Goal: Find specific page/section: Find specific page/section

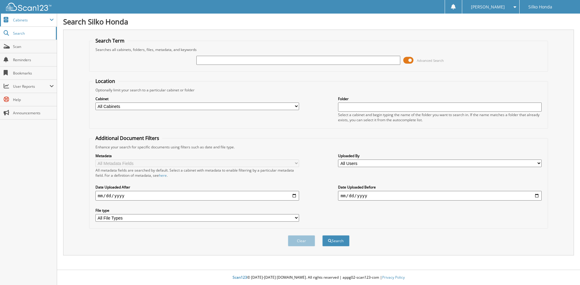
click at [21, 19] on span "Cabinets" at bounding box center [31, 20] width 37 height 5
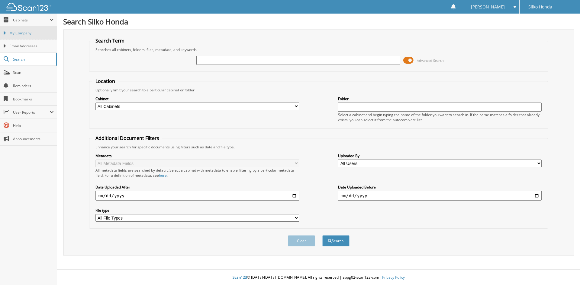
click at [23, 34] on span "My Company" at bounding box center [31, 32] width 44 height 5
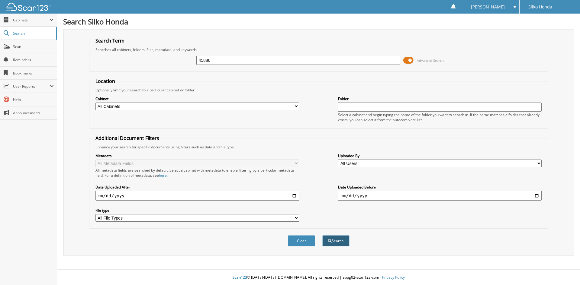
type input "45886"
click at [335, 242] on button "Search" at bounding box center [335, 241] width 27 height 11
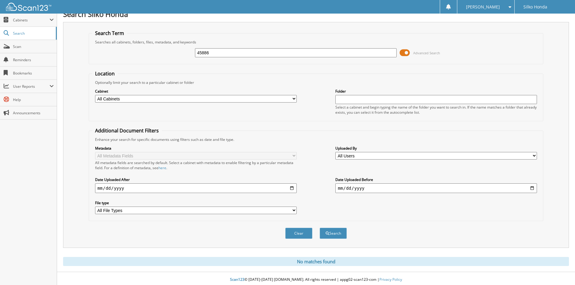
scroll to position [10, 0]
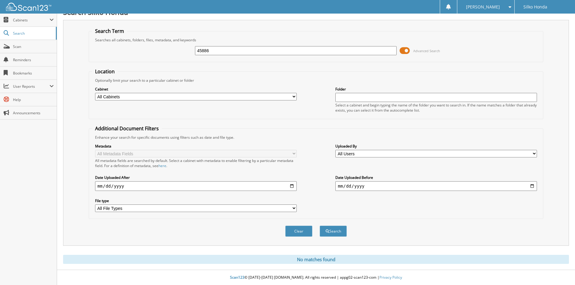
click at [211, 50] on input "45886" at bounding box center [296, 50] width 202 height 9
type input "4"
type input "45917"
click at [336, 231] on button "Search" at bounding box center [333, 231] width 27 height 11
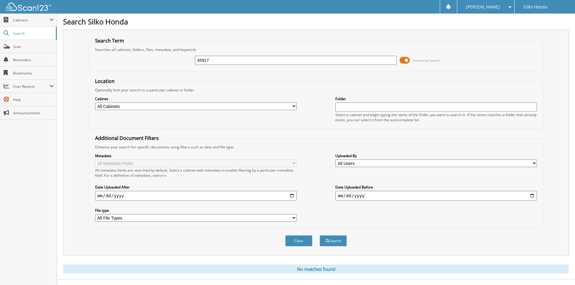
click at [208, 58] on input "45917" at bounding box center [296, 60] width 202 height 9
type input "45922"
click at [338, 241] on button "Search" at bounding box center [333, 241] width 27 height 11
click at [365, 61] on input "45922" at bounding box center [296, 60] width 202 height 9
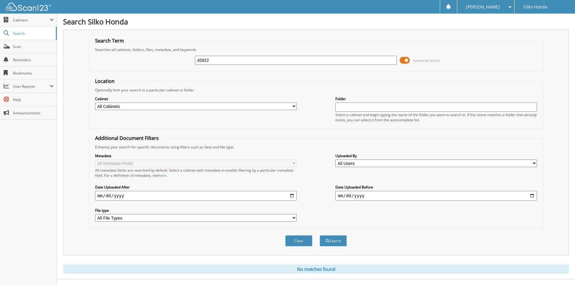
click at [365, 61] on input "45922" at bounding box center [296, 60] width 202 height 9
click at [28, 33] on span "Search" at bounding box center [33, 33] width 40 height 5
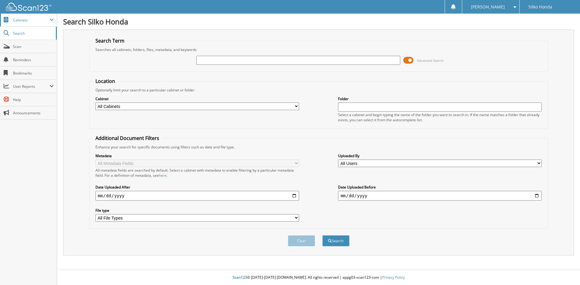
click at [31, 18] on span "Cabinets" at bounding box center [31, 20] width 37 height 5
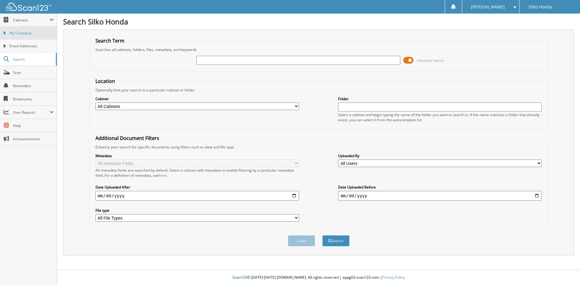
drag, startPoint x: 29, startPoint y: 32, endPoint x: 38, endPoint y: 34, distance: 8.9
click at [29, 32] on span "My Company" at bounding box center [31, 32] width 44 height 5
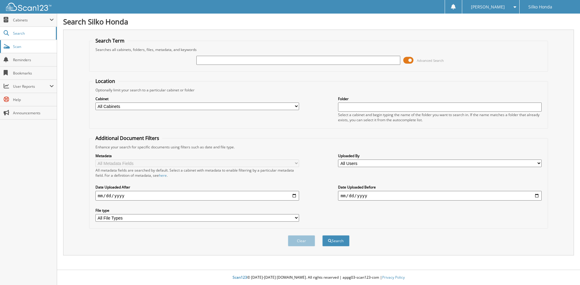
click at [17, 47] on span "Scan" at bounding box center [33, 46] width 41 height 5
